Goal: Find specific page/section: Find specific page/section

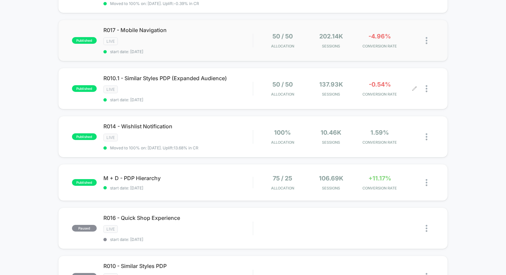
scroll to position [196, 0]
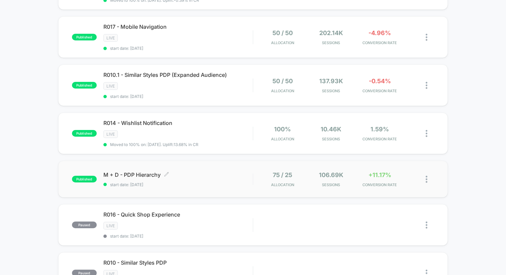
click at [228, 177] on div "M + D - PDP Hierarchy Click to edit experience details Click to edit experience…" at bounding box center [177, 180] width 149 height 16
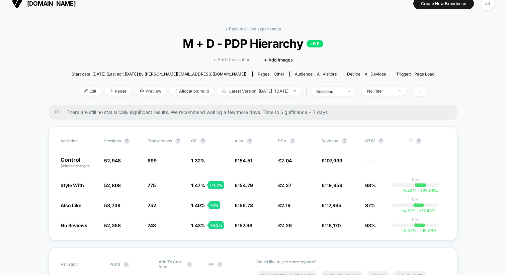
scroll to position [6, 0]
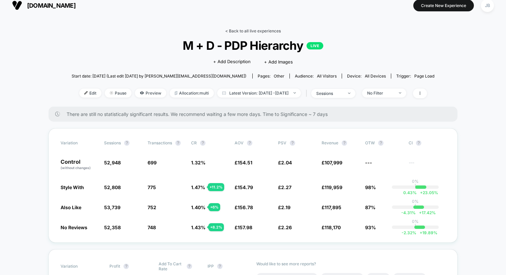
click at [238, 31] on link "< Back to all live experiences" at bounding box center [253, 30] width 56 height 5
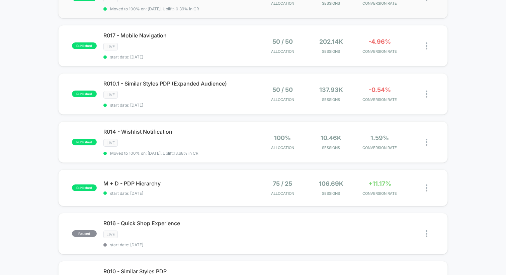
scroll to position [189, 0]
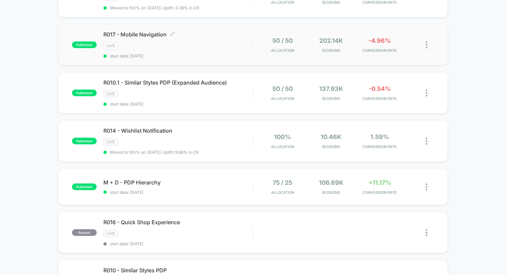
click at [225, 44] on div "LIVE" at bounding box center [177, 46] width 149 height 8
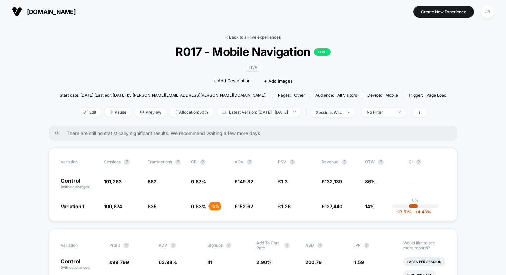
click at [239, 36] on link "< Back to all live experiences" at bounding box center [253, 37] width 56 height 5
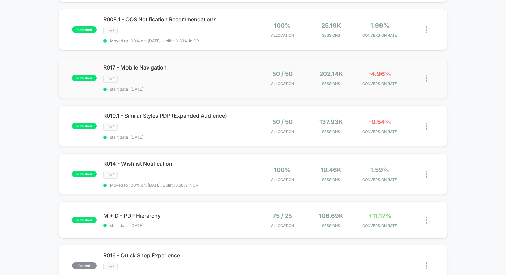
scroll to position [155, 0]
